Goal: Task Accomplishment & Management: Use online tool/utility

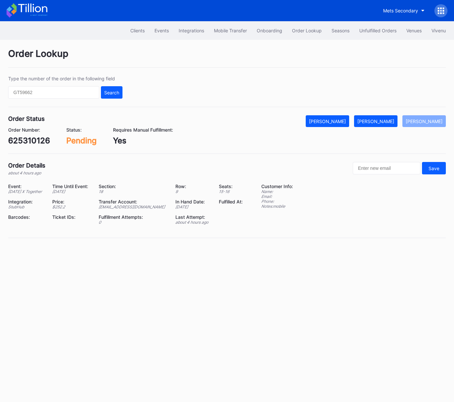
click at [32, 140] on div "625310126" at bounding box center [29, 140] width 42 height 9
copy div "625310126"
drag, startPoint x: 388, startPoint y: 120, endPoint x: 403, endPoint y: 121, distance: 15.7
click at [388, 120] on div "[PERSON_NAME]" at bounding box center [375, 122] width 37 height 6
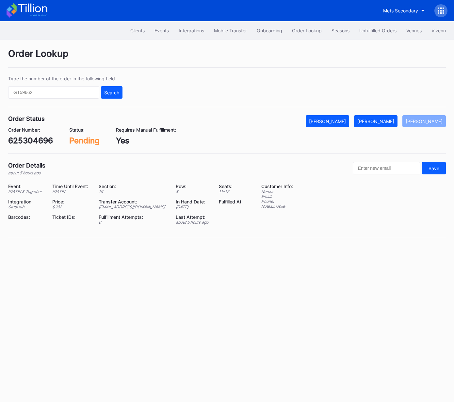
click at [33, 141] on div "625304696" at bounding box center [30, 140] width 45 height 9
copy div "625304696"
click at [386, 121] on div "[PERSON_NAME]" at bounding box center [375, 122] width 37 height 6
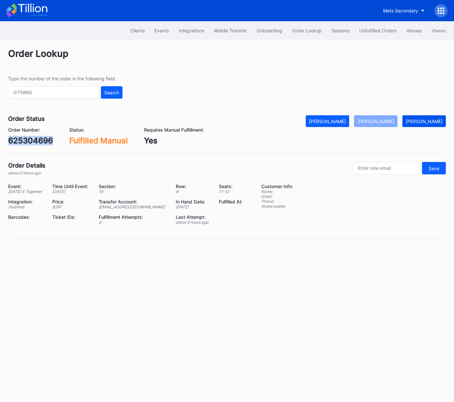
click at [441, 120] on div "[PERSON_NAME]" at bounding box center [424, 122] width 37 height 6
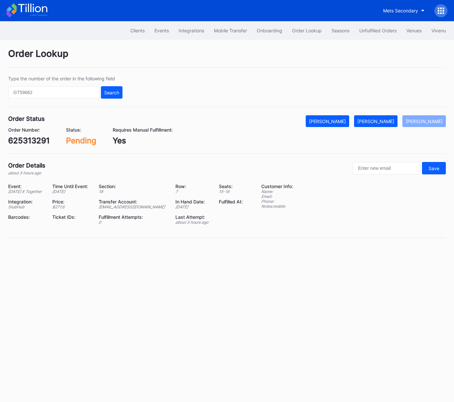
click at [38, 141] on div "625313291" at bounding box center [28, 140] width 41 height 9
copy div "625313291"
click at [389, 122] on div "[PERSON_NAME]" at bounding box center [375, 122] width 37 height 6
click at [39, 141] on div "l67xay772p5" at bounding box center [32, 140] width 49 height 9
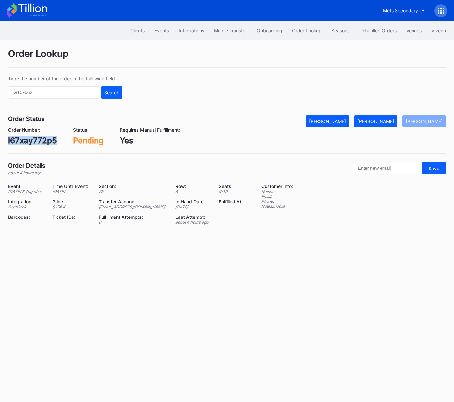
click at [39, 141] on div "l67xay772p5" at bounding box center [32, 140] width 49 height 9
copy div "l67xay772p5"
click at [390, 121] on div "[PERSON_NAME]" at bounding box center [375, 122] width 37 height 6
click at [37, 141] on div "75878648" at bounding box center [27, 140] width 39 height 9
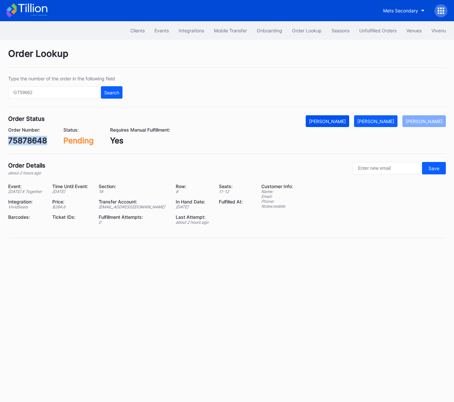
copy div "75878648"
click at [390, 123] on div "Mark Fulfilled" at bounding box center [375, 122] width 37 height 6
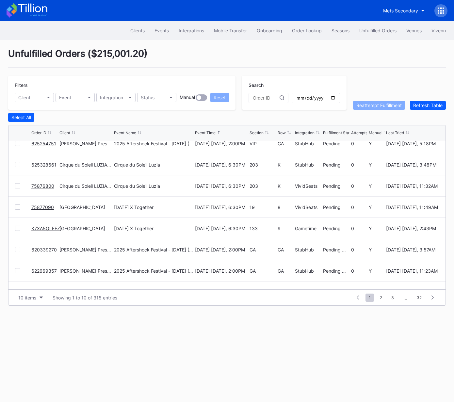
scroll to position [57, 0]
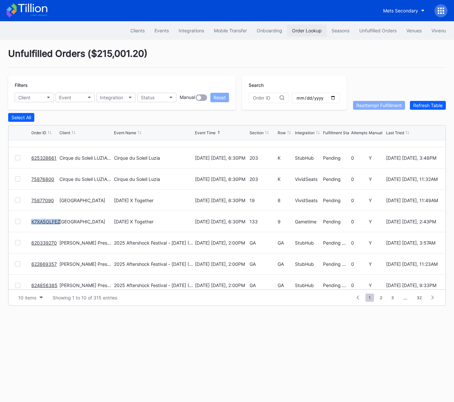
click at [308, 31] on div "Order Lookup" at bounding box center [307, 31] width 30 height 6
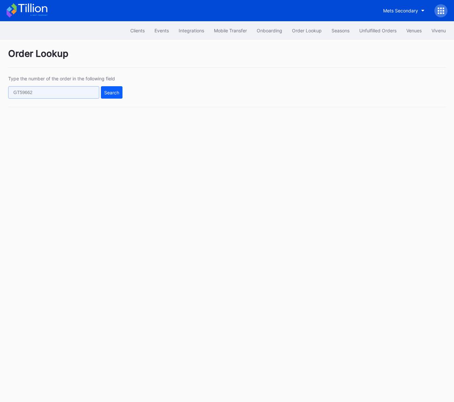
click at [75, 91] on input "text" at bounding box center [53, 92] width 91 height 12
paste input "0J7YZLR6IX"
click at [120, 90] on button "Search" at bounding box center [112, 92] width 22 height 12
click at [113, 94] on div "Search" at bounding box center [111, 93] width 15 height 6
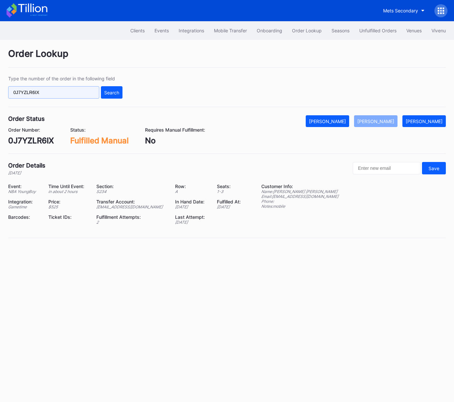
click at [50, 98] on input "0J7YZLR6IX" at bounding box center [53, 92] width 91 height 12
click at [53, 92] on input "0J7YZLR6IX" at bounding box center [53, 92] width 91 height 12
drag, startPoint x: 53, startPoint y: 92, endPoint x: 64, endPoint y: 92, distance: 10.8
click at [53, 92] on input "0J7YZLR6IX" at bounding box center [53, 92] width 91 height 12
paste input "625242379"
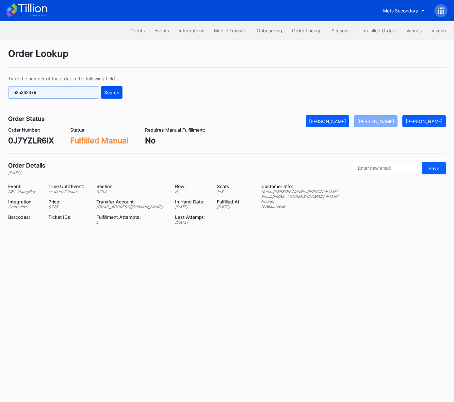
type input "625242379"
click at [107, 90] on div "Search" at bounding box center [111, 93] width 15 height 6
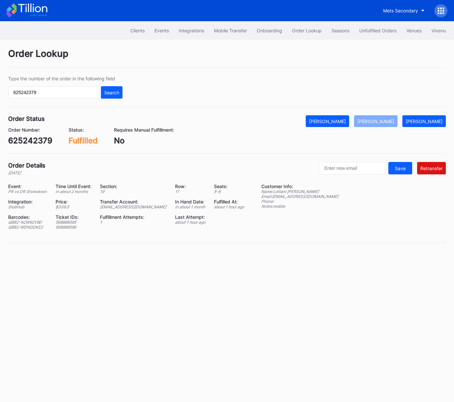
click at [148, 204] on div "ed-8158523@eventdynamic.com" at bounding box center [133, 206] width 67 height 5
click at [383, 31] on div "Unfulfilled Orders" at bounding box center [377, 31] width 37 height 6
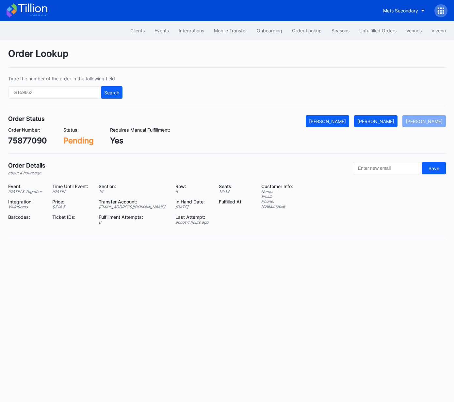
click at [40, 142] on div "75877090" at bounding box center [27, 140] width 39 height 9
copy div "75877090"
drag, startPoint x: 378, startPoint y: 120, endPoint x: 406, endPoint y: 114, distance: 29.3
click at [379, 120] on div "[PERSON_NAME]" at bounding box center [375, 122] width 37 height 6
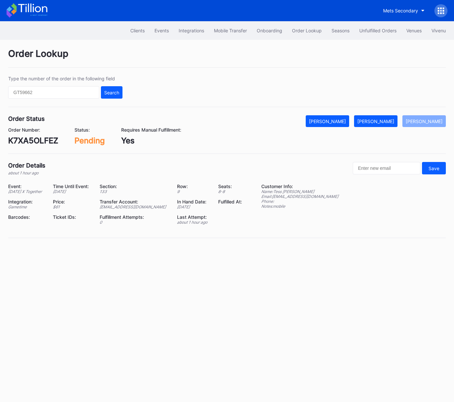
click at [41, 139] on div "K7XA5OLFEZ" at bounding box center [33, 140] width 50 height 9
copy div "K7XA5OLFEZ"
click at [393, 124] on button "[PERSON_NAME]" at bounding box center [375, 121] width 43 height 12
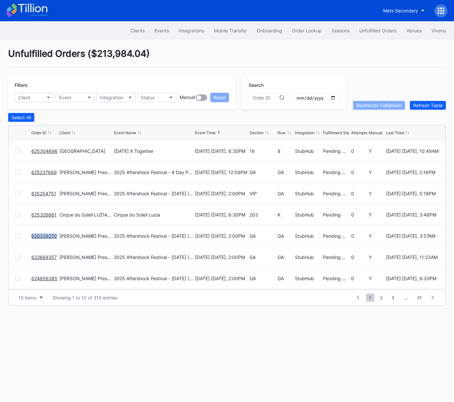
click at [40, 213] on link "625328661" at bounding box center [43, 215] width 25 height 6
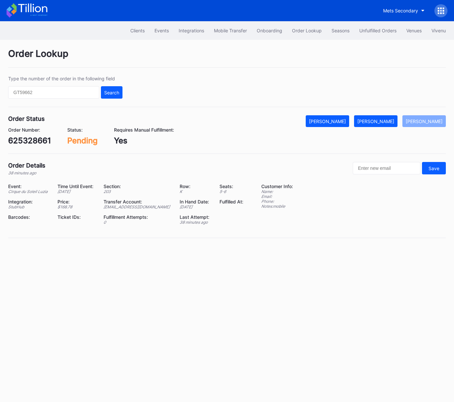
click at [33, 141] on div "625328661" at bounding box center [29, 140] width 43 height 9
copy div "625328661"
drag, startPoint x: 394, startPoint y: 121, endPoint x: 405, endPoint y: 118, distance: 11.5
click at [394, 121] on div "Mark Fulfilled" at bounding box center [375, 122] width 37 height 6
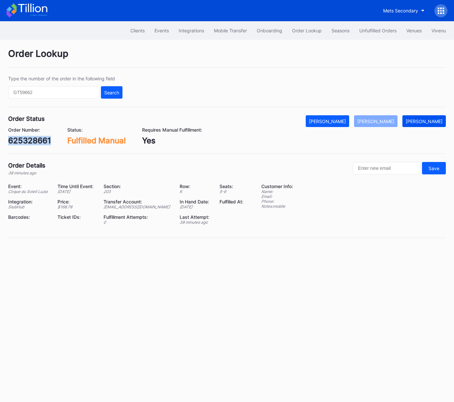
click at [432, 120] on div "Mark Pending" at bounding box center [424, 122] width 37 height 6
click at [368, 30] on div "Unfulfilled Orders" at bounding box center [377, 31] width 37 height 6
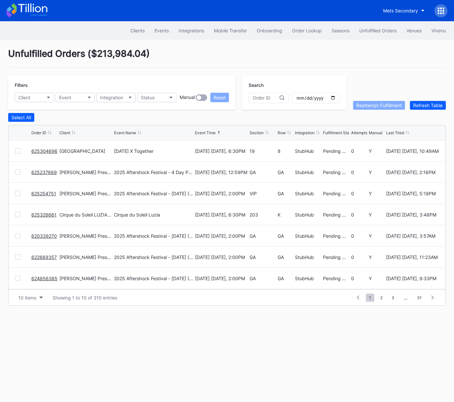
click at [45, 214] on link "625328661" at bounding box center [43, 215] width 25 height 6
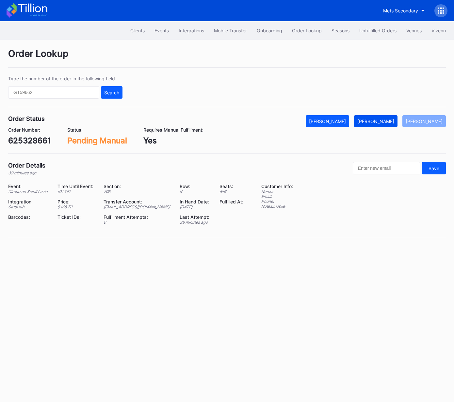
click at [390, 122] on div "Mark Fulfilled" at bounding box center [375, 122] width 37 height 6
click at [368, 29] on div "Unfulfilled Orders" at bounding box center [377, 31] width 37 height 6
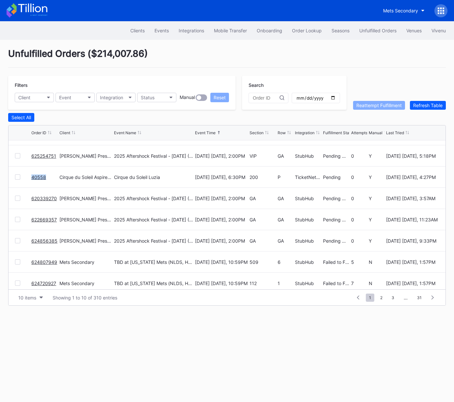
scroll to position [63, 0]
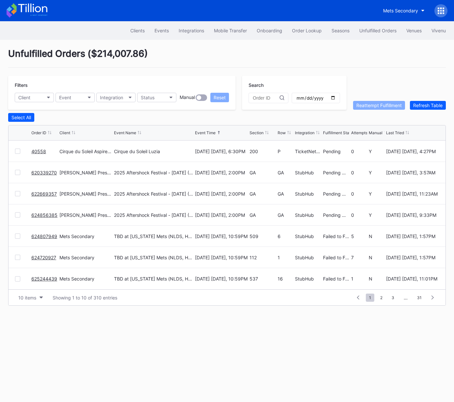
click at [282, 52] on div "Unfulfilled Orders ( $214,007.86 )" at bounding box center [227, 58] width 438 height 20
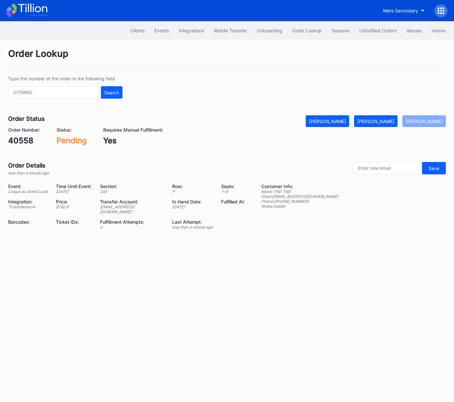
drag, startPoint x: 390, startPoint y: 123, endPoint x: 439, endPoint y: 93, distance: 57.7
click at [390, 123] on div "Mark Fulfilled" at bounding box center [375, 122] width 37 height 6
